Goal: Transaction & Acquisition: Purchase product/service

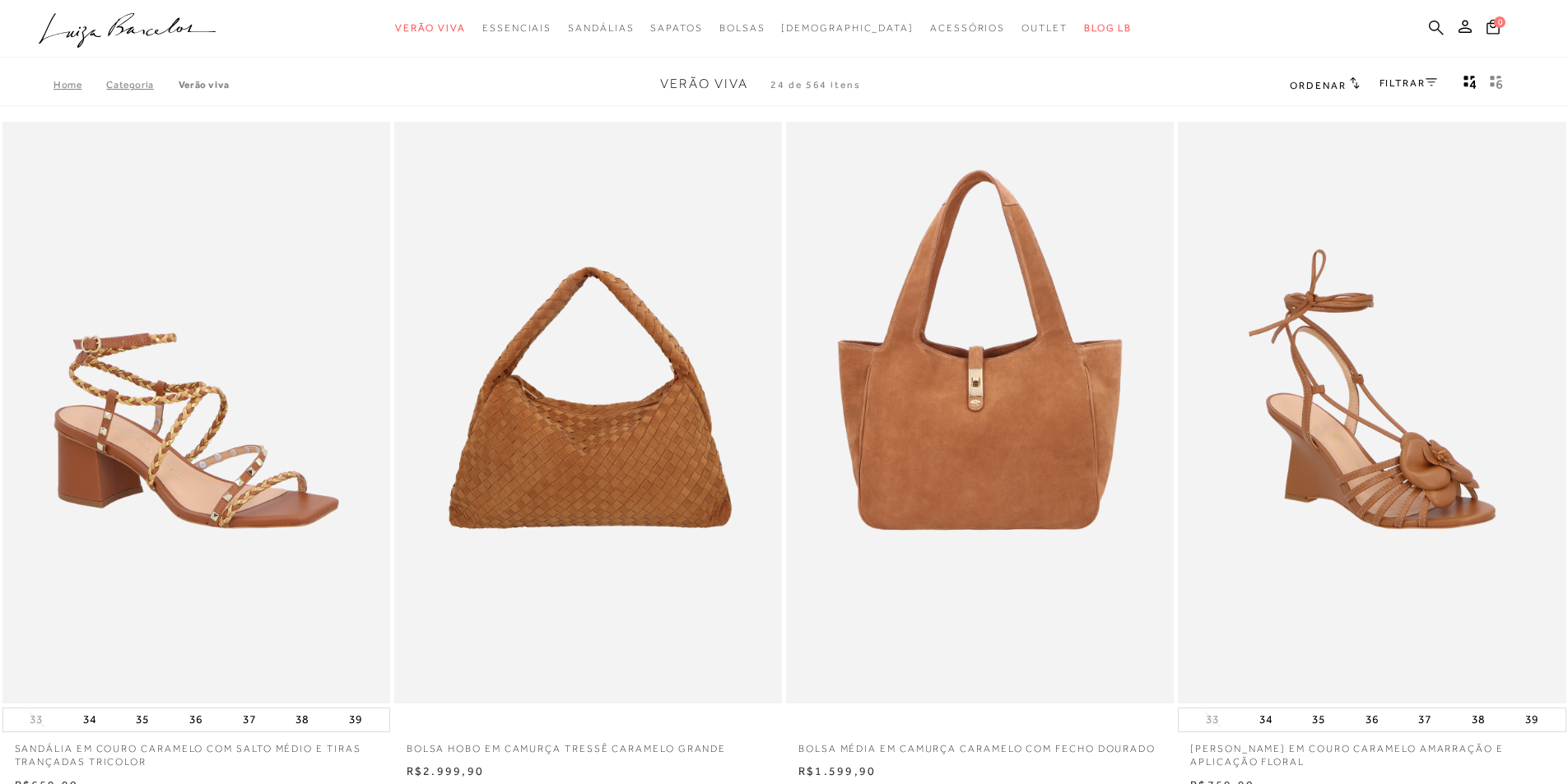
click at [1434, 24] on icon at bounding box center [1436, 27] width 14 height 15
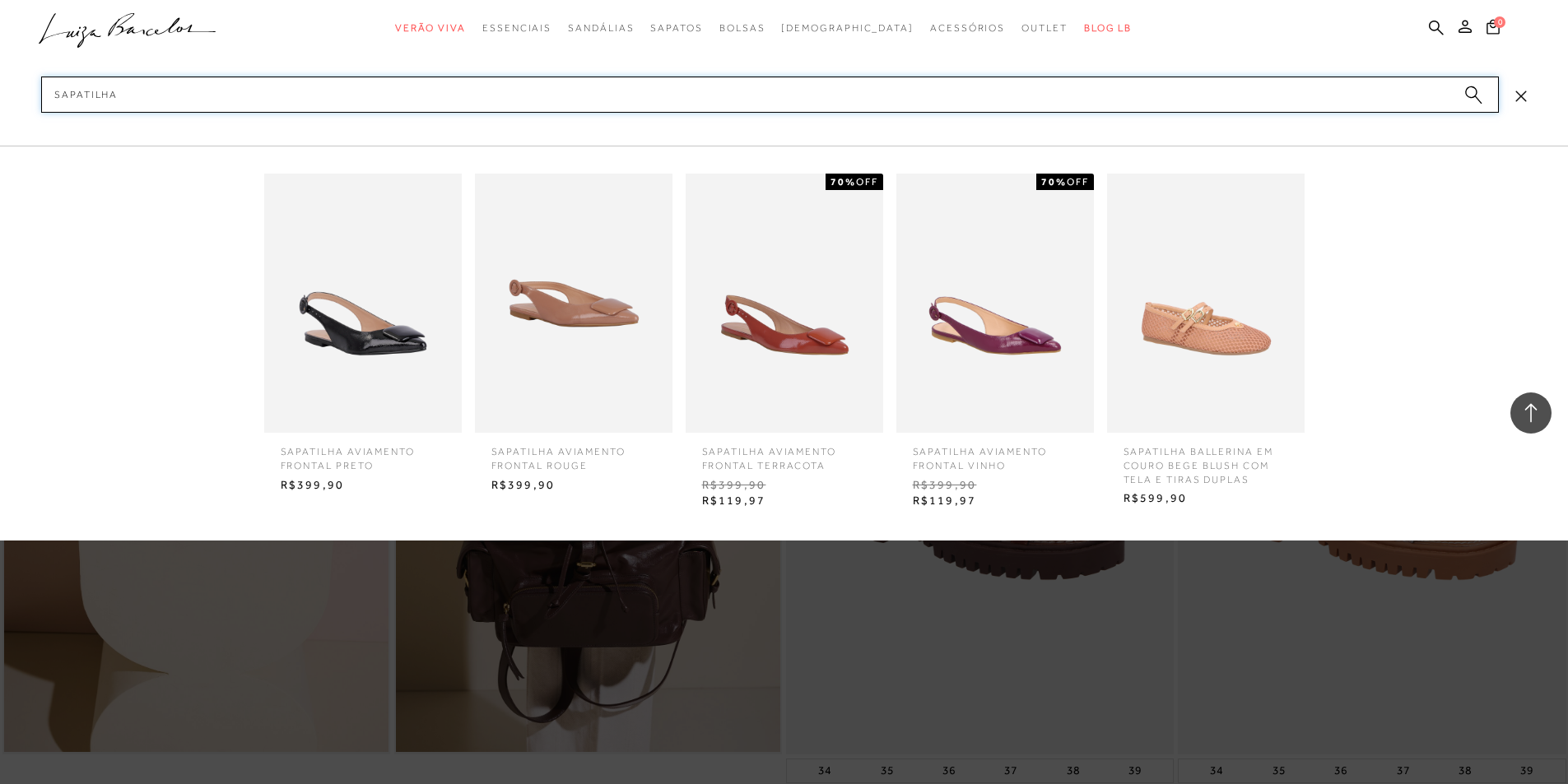
scroll to position [1332, 0]
type input "sapatilha"
click at [1516, 91] on icon at bounding box center [1520, 96] width 11 height 11
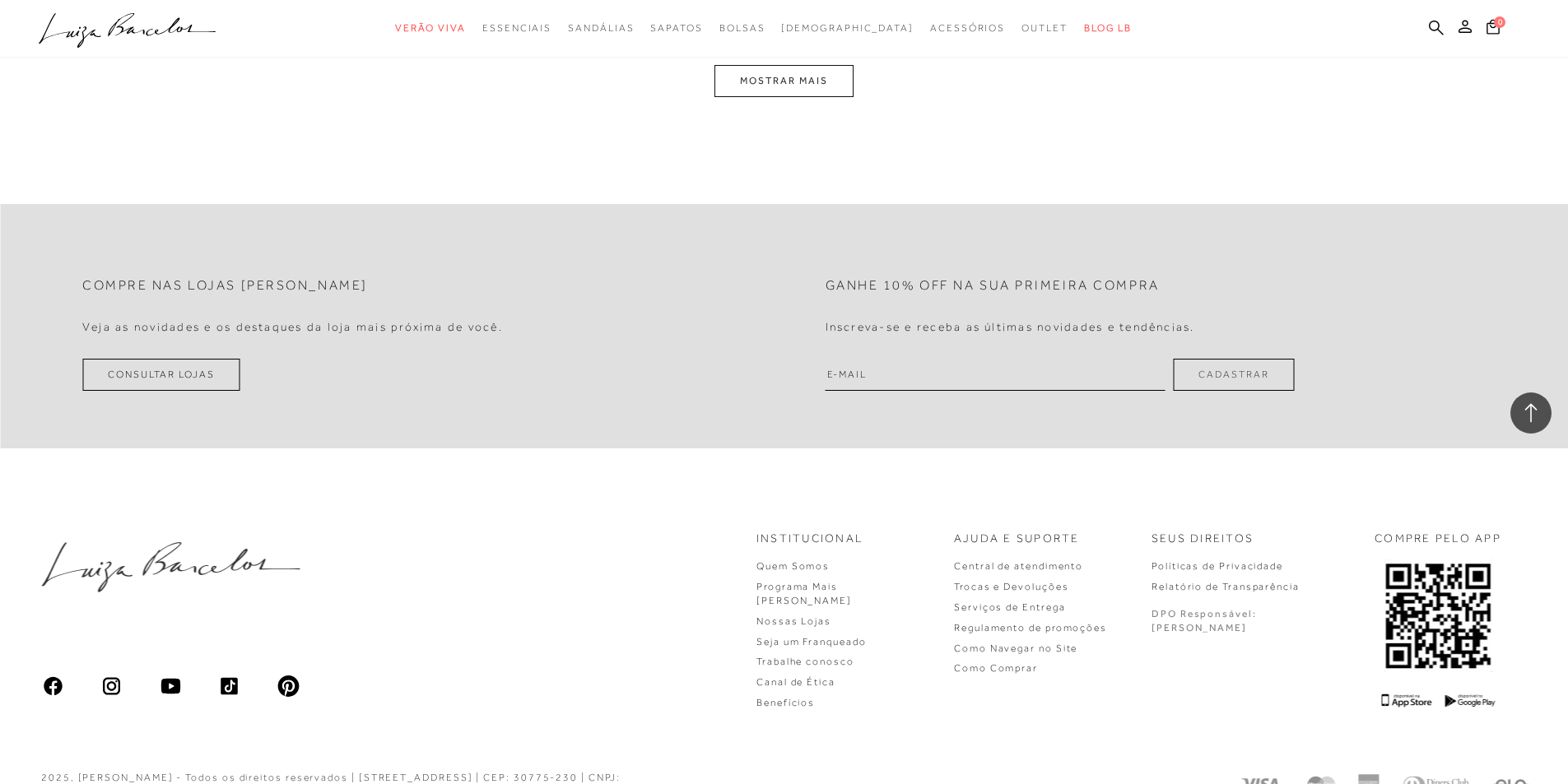
scroll to position [3889, 0]
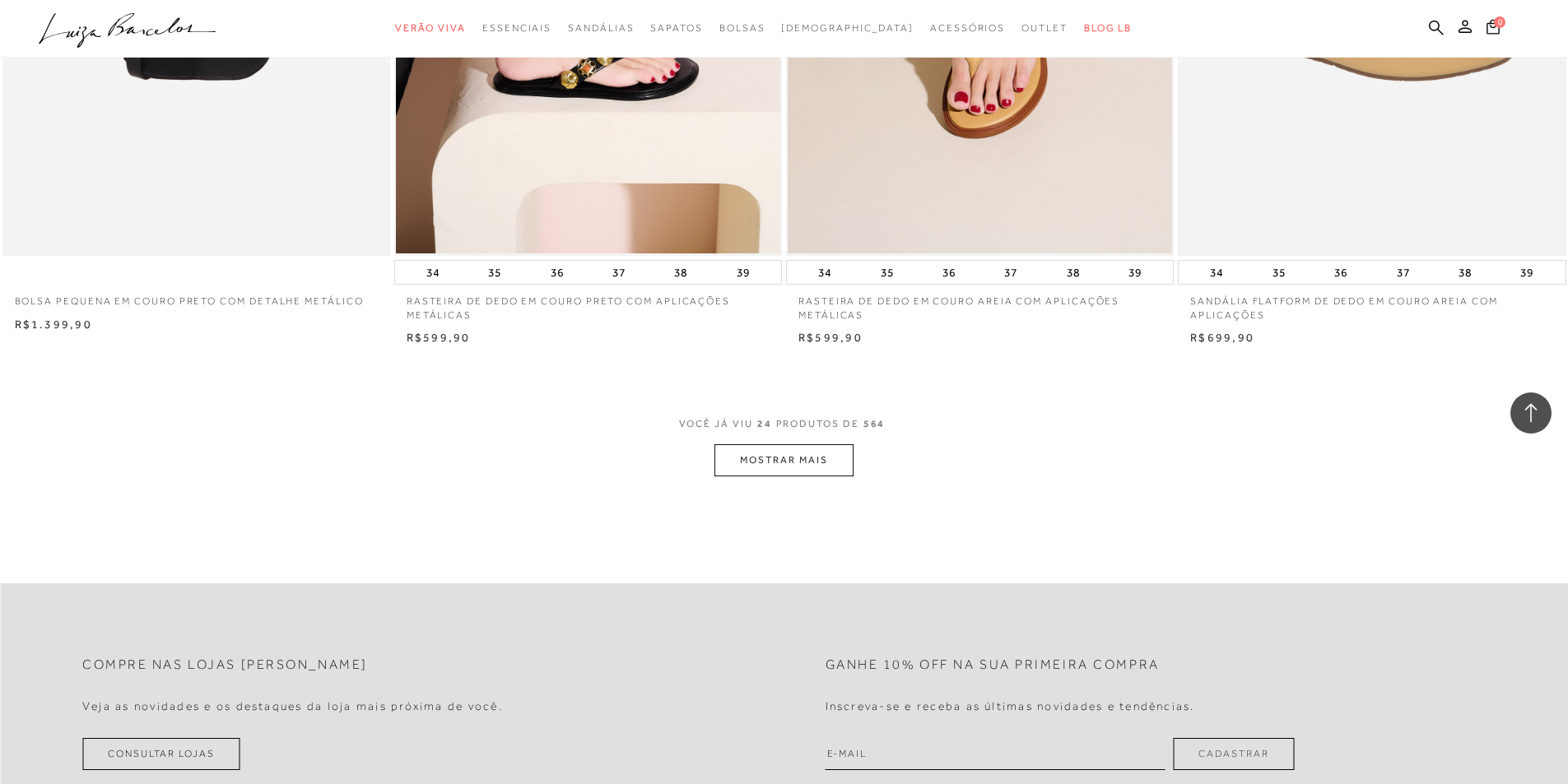
click at [782, 467] on button "MOSTRAR MAIS" at bounding box center [784, 460] width 139 height 32
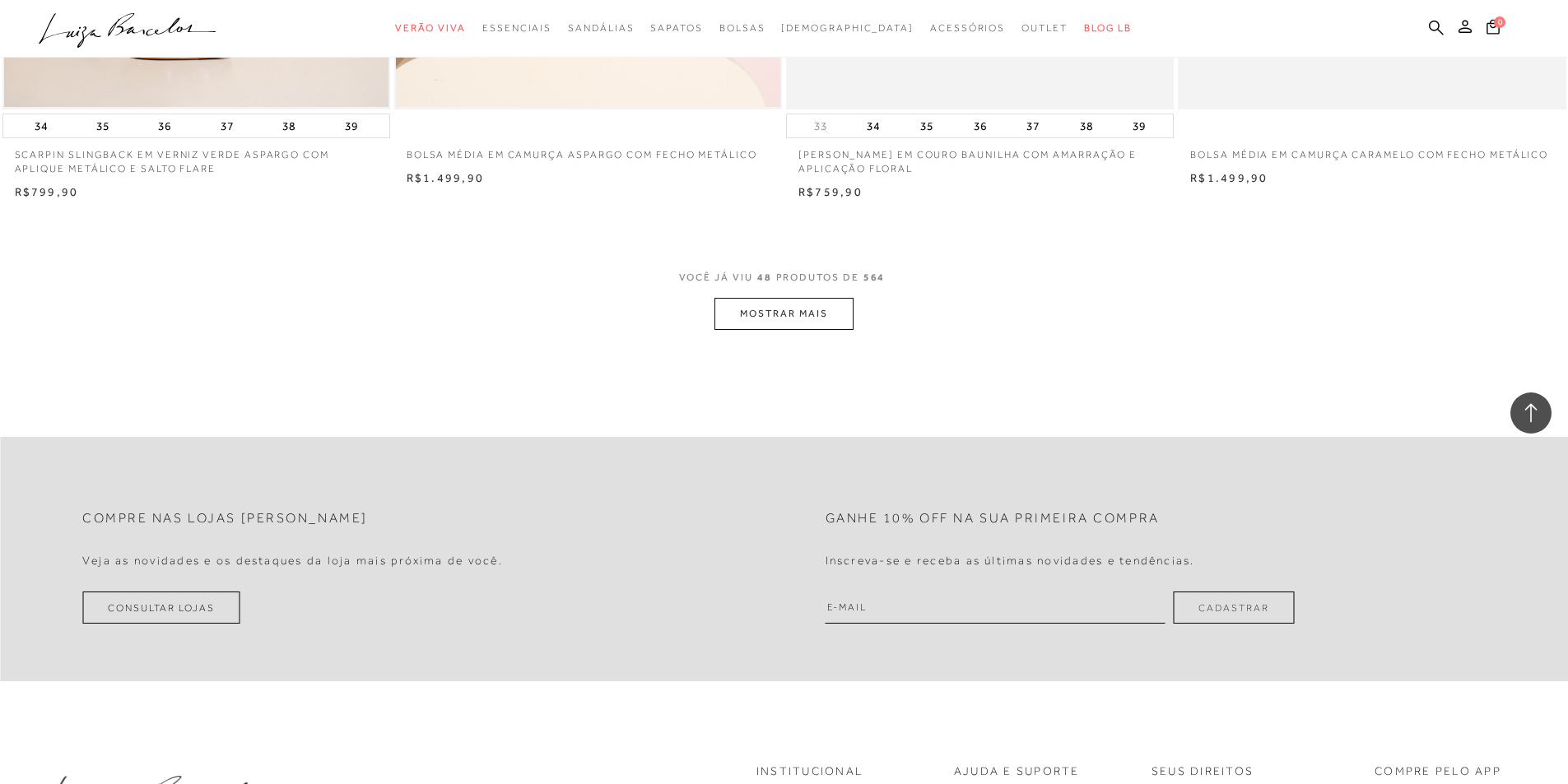
scroll to position [8248, 0]
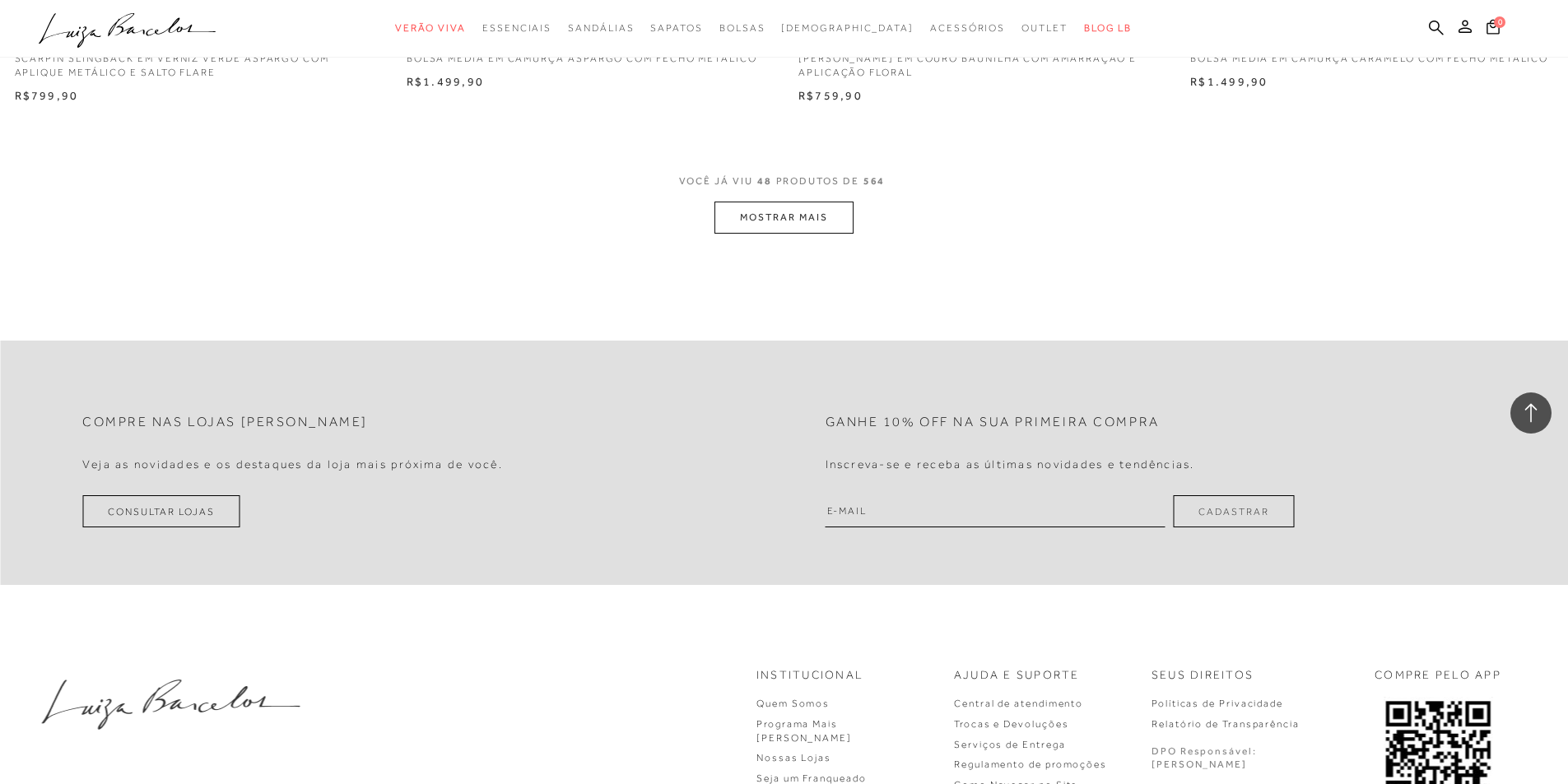
click at [764, 211] on button "MOSTRAR MAIS" at bounding box center [784, 218] width 139 height 32
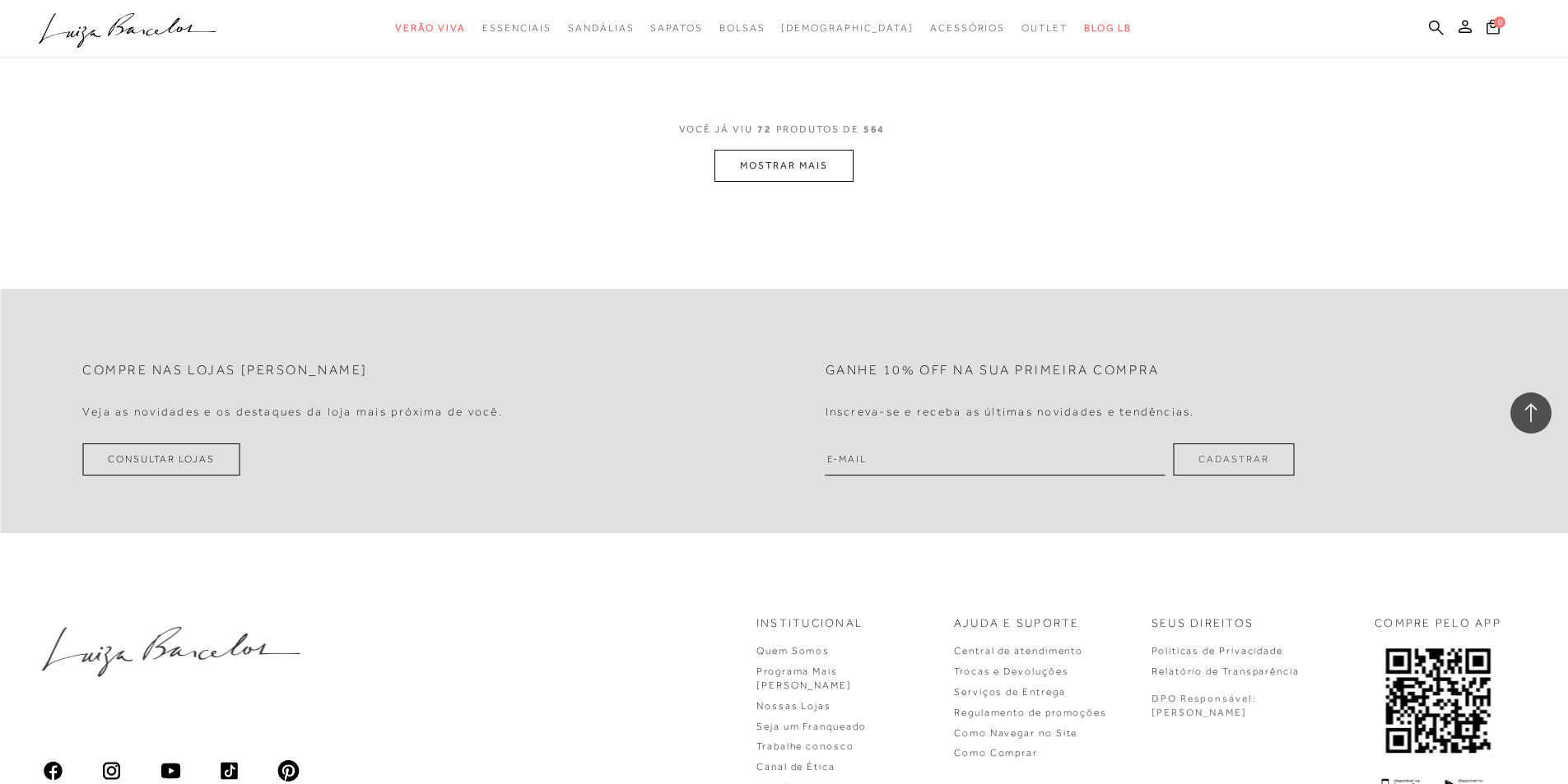
scroll to position [12442, 0]
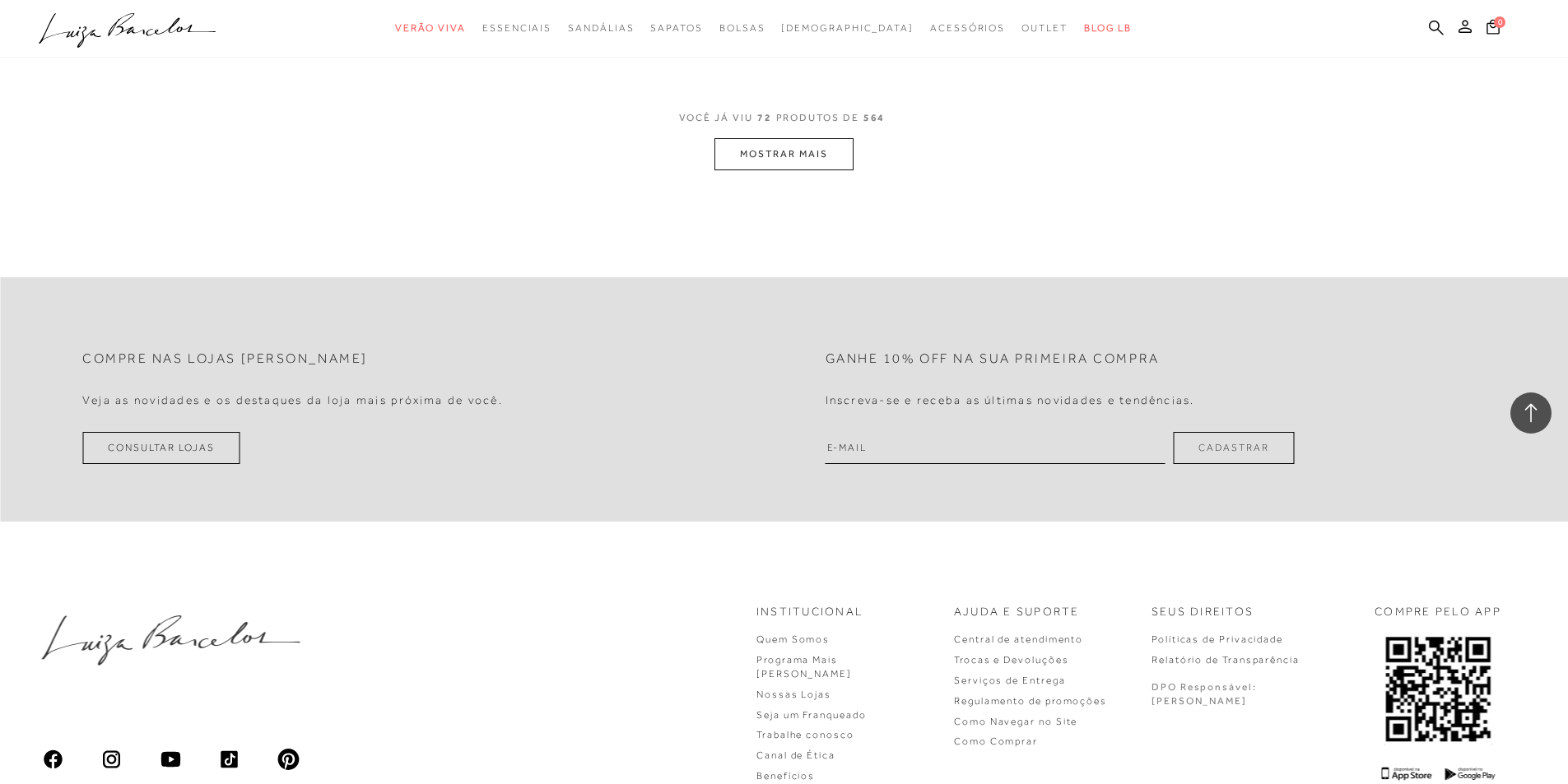
click at [810, 150] on button "MOSTRAR MAIS" at bounding box center [784, 155] width 139 height 32
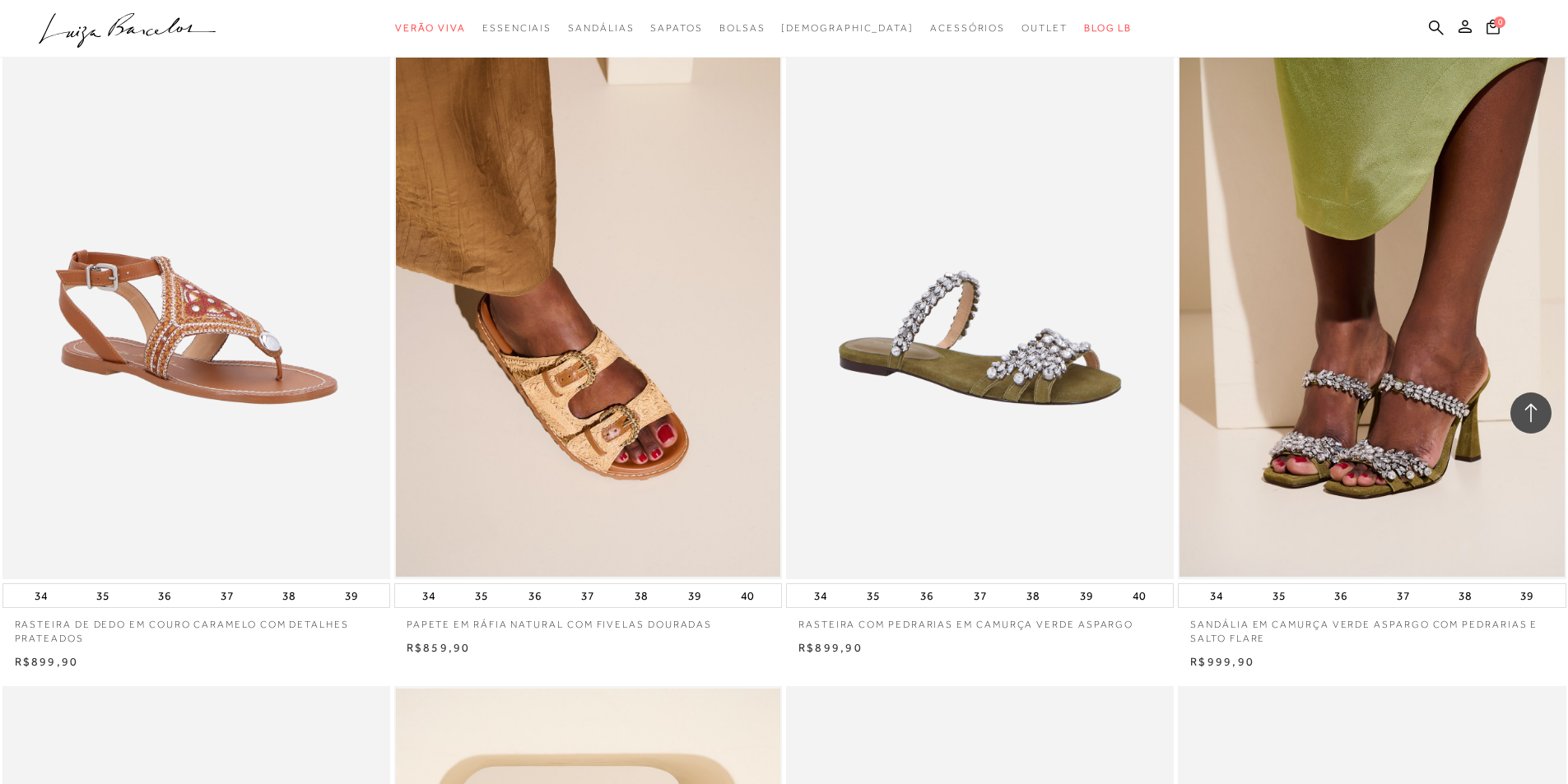
scroll to position [14581, 0]
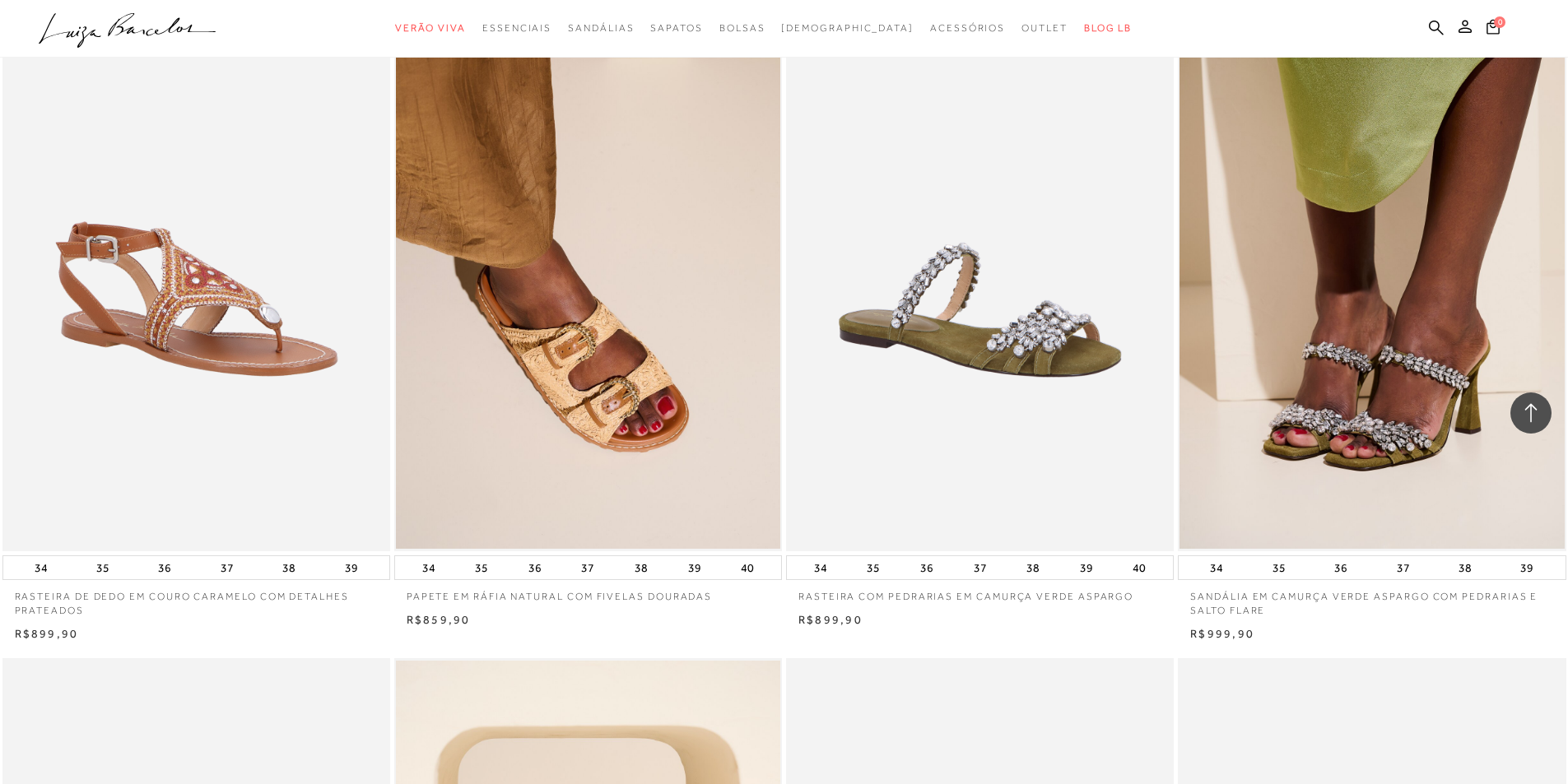
click at [111, 33] on icon at bounding box center [127, 25] width 37 height 23
